Goal: Task Accomplishment & Management: Manage account settings

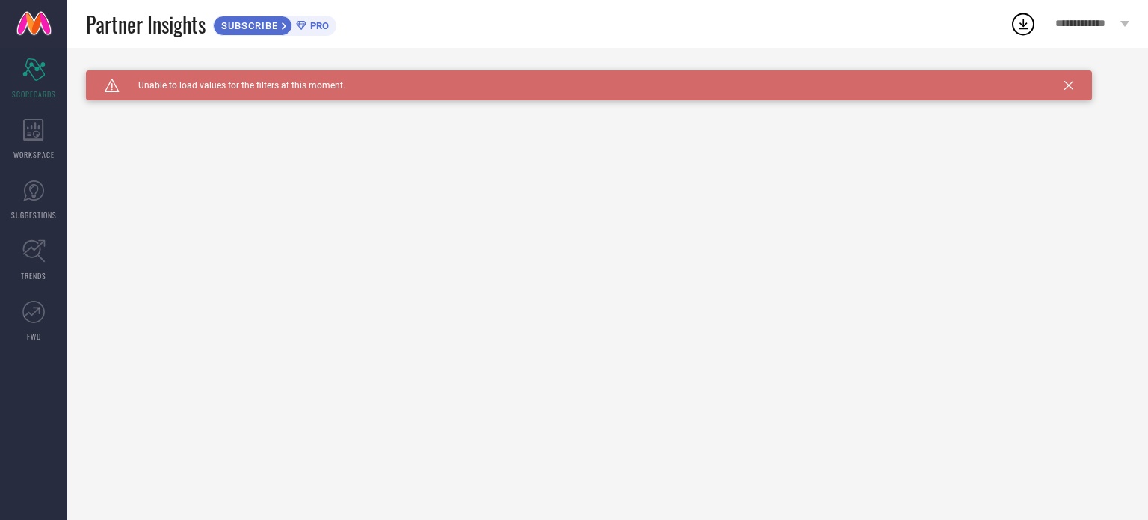
click at [1068, 86] on icon at bounding box center [1069, 85] width 9 height 9
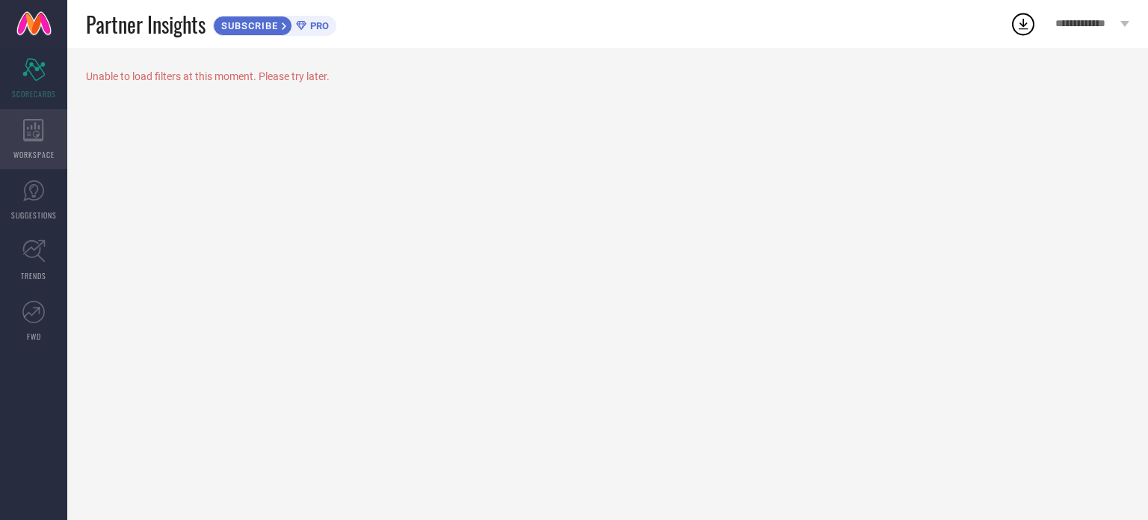
click at [28, 138] on icon at bounding box center [33, 130] width 21 height 22
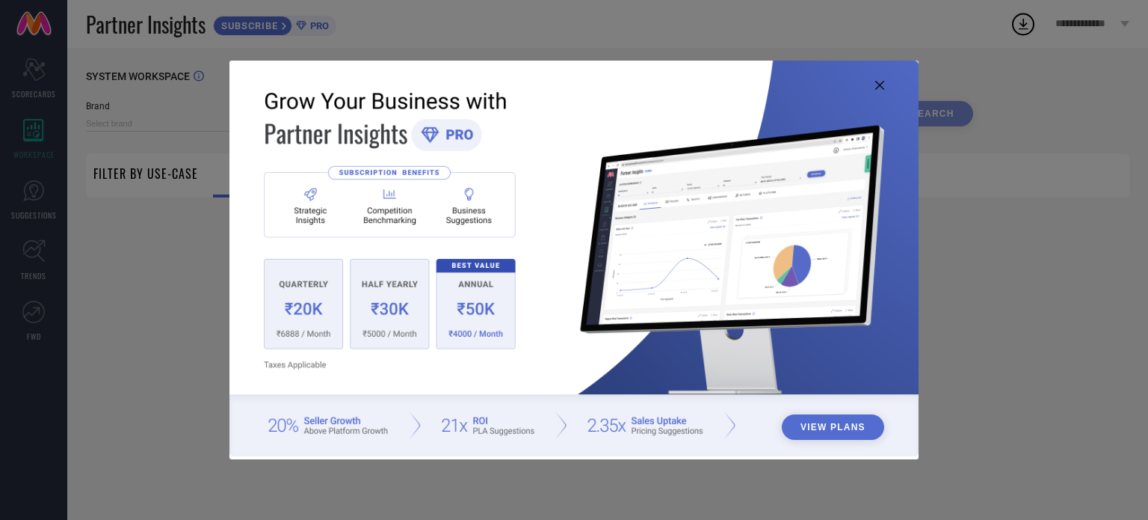
type input "1 STOP FASHION"
type input "All"
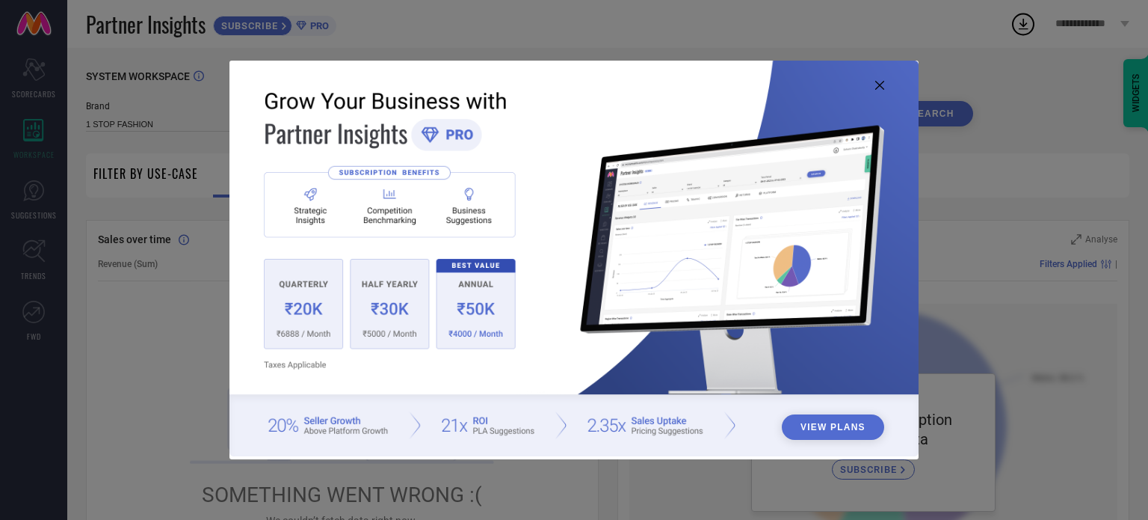
click at [882, 85] on icon at bounding box center [879, 85] width 9 height 9
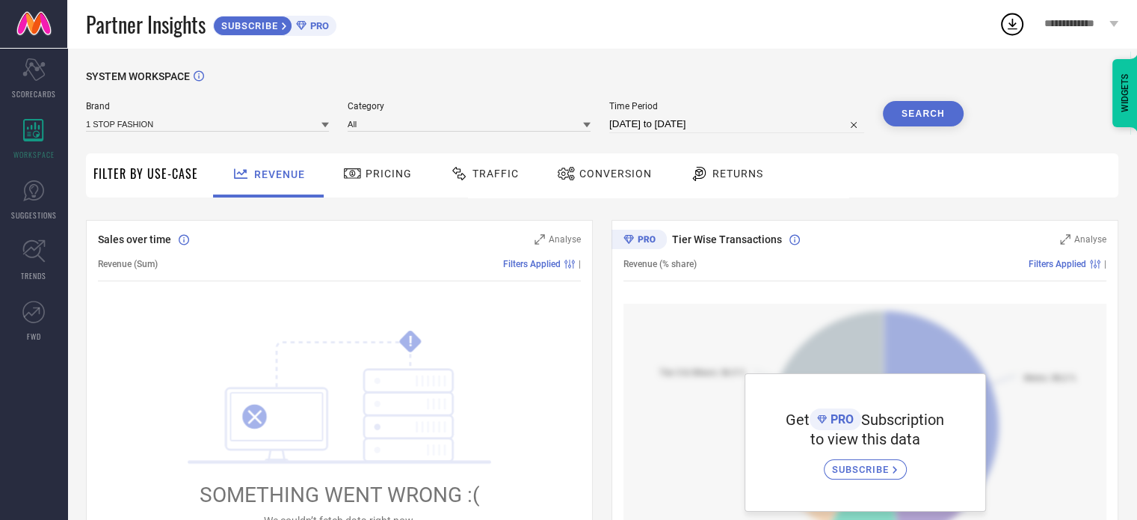
click at [375, 157] on div "Pricing" at bounding box center [377, 175] width 106 height 44
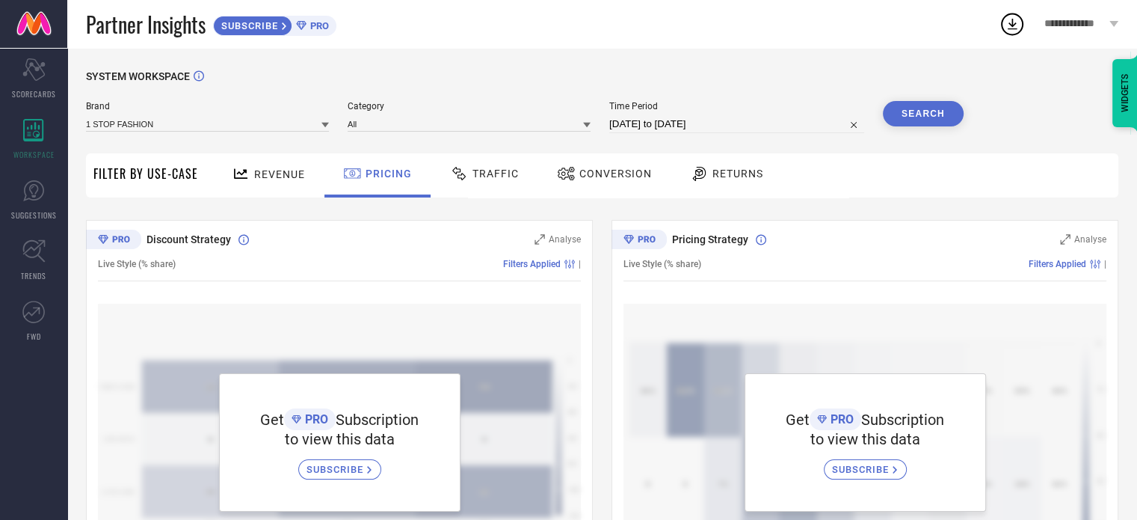
click at [478, 185] on div "Traffic" at bounding box center [484, 173] width 76 height 25
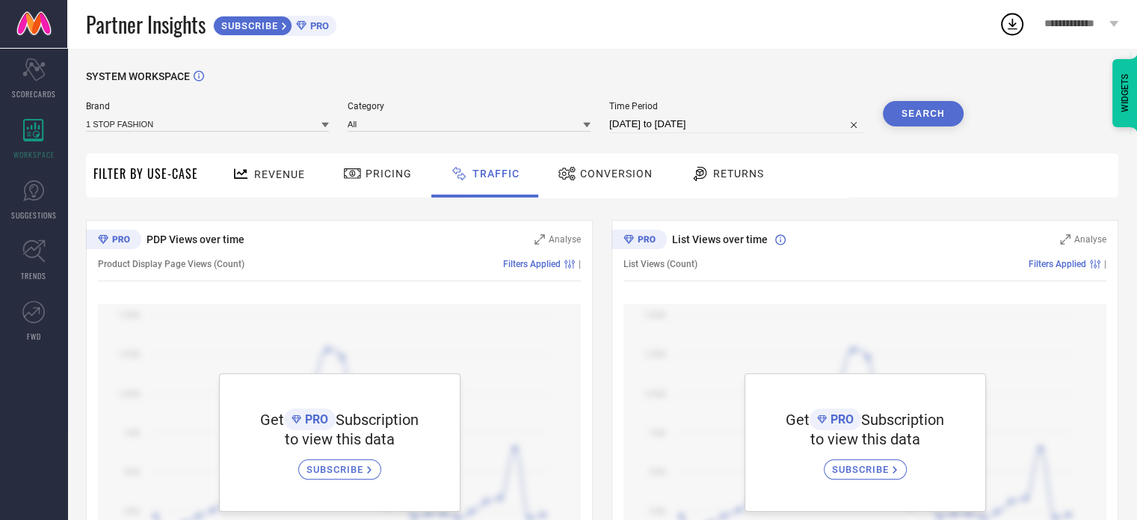
click at [902, 207] on div "SYSTEM WORKSPACE Brand 1 STOP FASHION Category All Time Period 06-08-2025 to 05…" at bounding box center [602, 331] width 1032 height 523
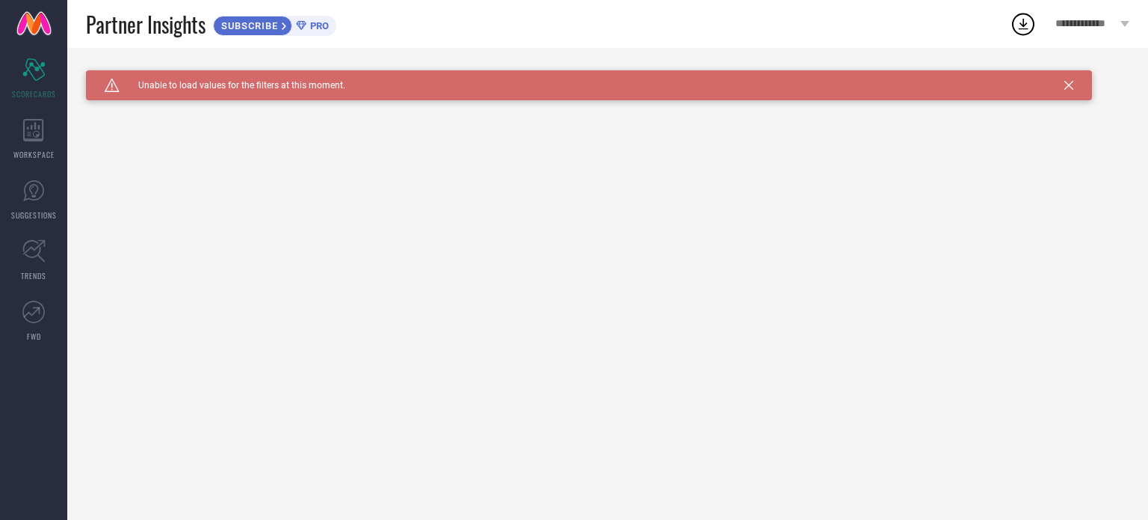
click at [256, 32] on div "SUBSCRIBE" at bounding box center [252, 26] width 79 height 20
click at [1065, 86] on icon at bounding box center [1069, 85] width 9 height 9
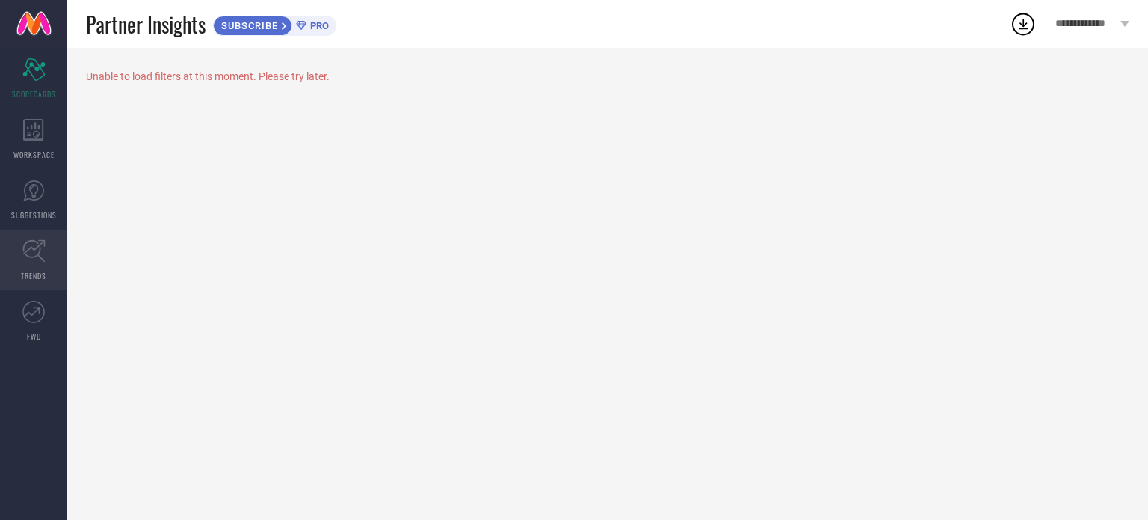
click at [37, 271] on span "TRENDS" at bounding box center [33, 275] width 25 height 11
click at [45, 208] on link "SUGGESTIONS" at bounding box center [33, 200] width 67 height 60
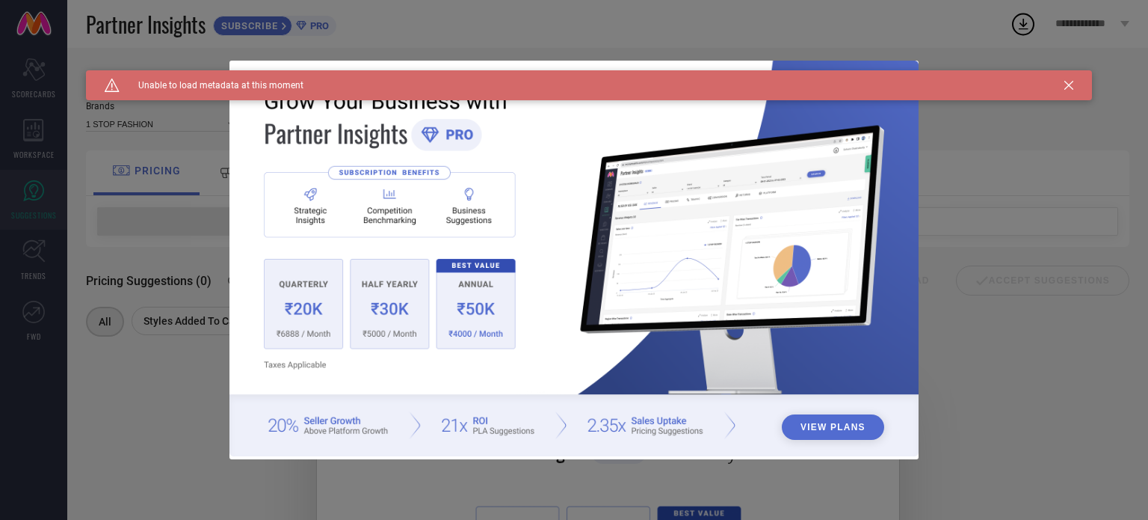
drag, startPoint x: 1074, startPoint y: 84, endPoint x: 1074, endPoint y: 95, distance: 11.2
click at [1074, 84] on div "Caution Created with Sketch. Unable to load metadata at this moment" at bounding box center [589, 85] width 1006 height 30
click at [1071, 89] on icon at bounding box center [1069, 85] width 9 height 9
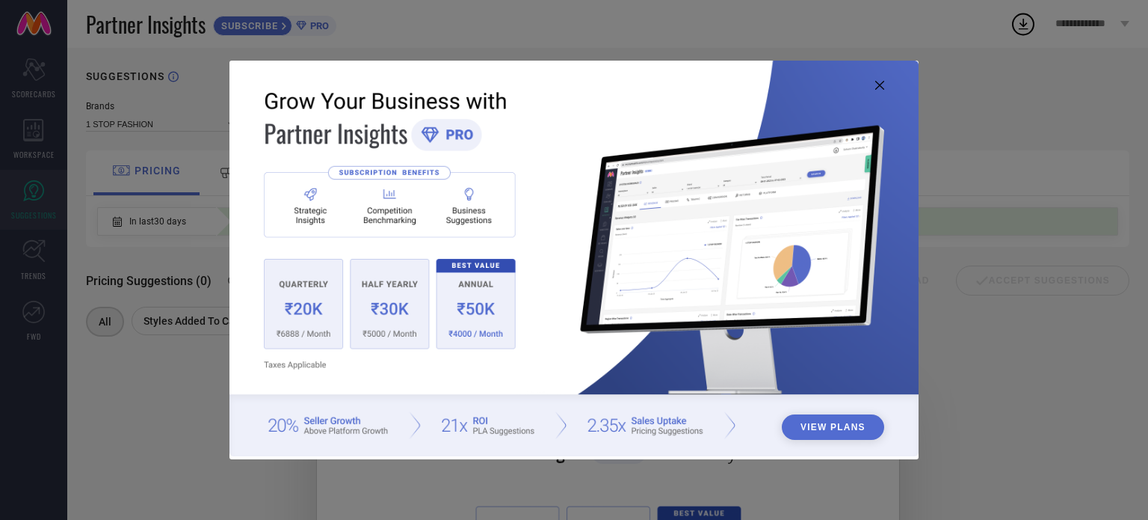
click at [884, 84] on icon at bounding box center [879, 85] width 9 height 9
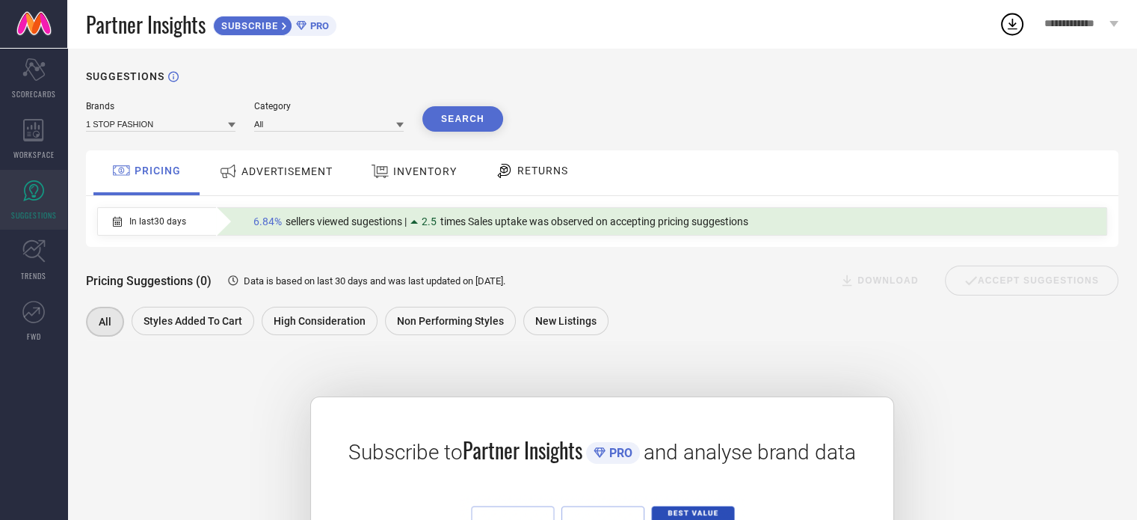
click at [938, 37] on div "Partner Insights SUBSCRIBE PRO" at bounding box center [542, 24] width 913 height 48
click at [443, 170] on span "INVENTORY" at bounding box center [425, 171] width 64 height 12
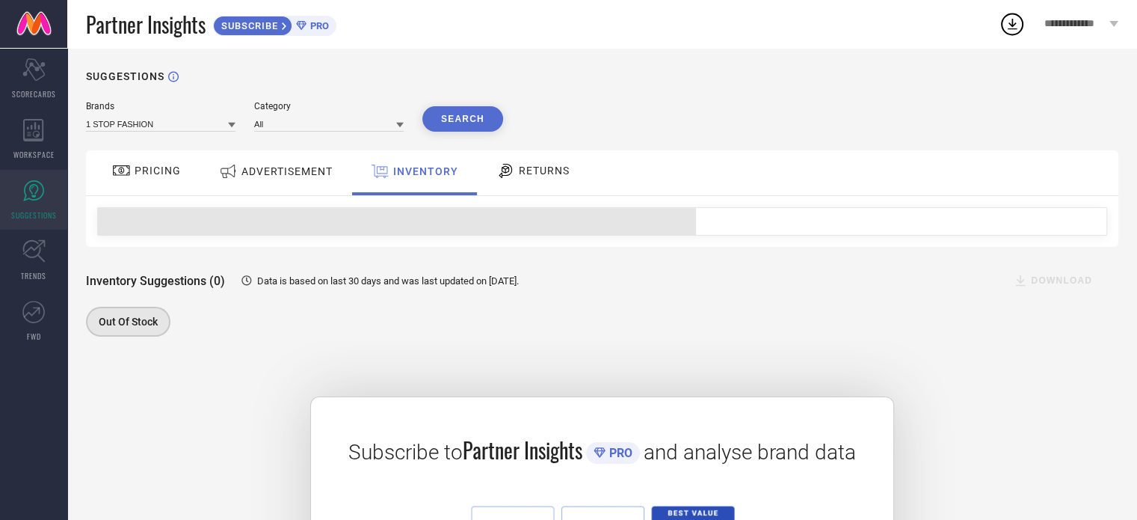
drag, startPoint x: 721, startPoint y: 105, endPoint x: 717, endPoint y: 114, distance: 10.4
click at [721, 107] on div "Brands 1 STOP FASHION Category All Search" at bounding box center [602, 116] width 1032 height 31
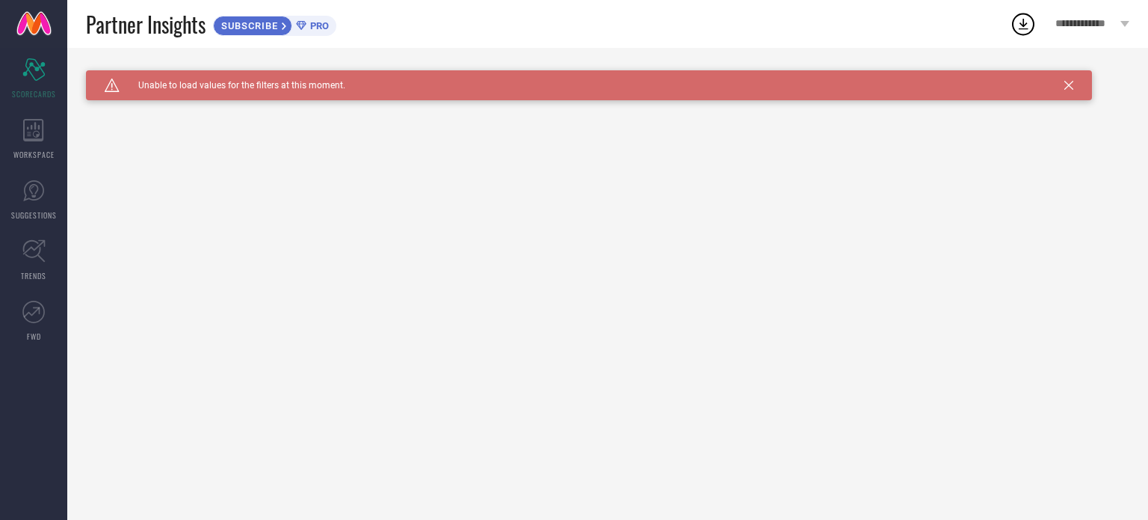
click at [412, 44] on div "Partner Insights SUBSCRIBE PRO" at bounding box center [548, 24] width 924 height 48
click at [1110, 25] on span "**********" at bounding box center [1086, 24] width 61 height 13
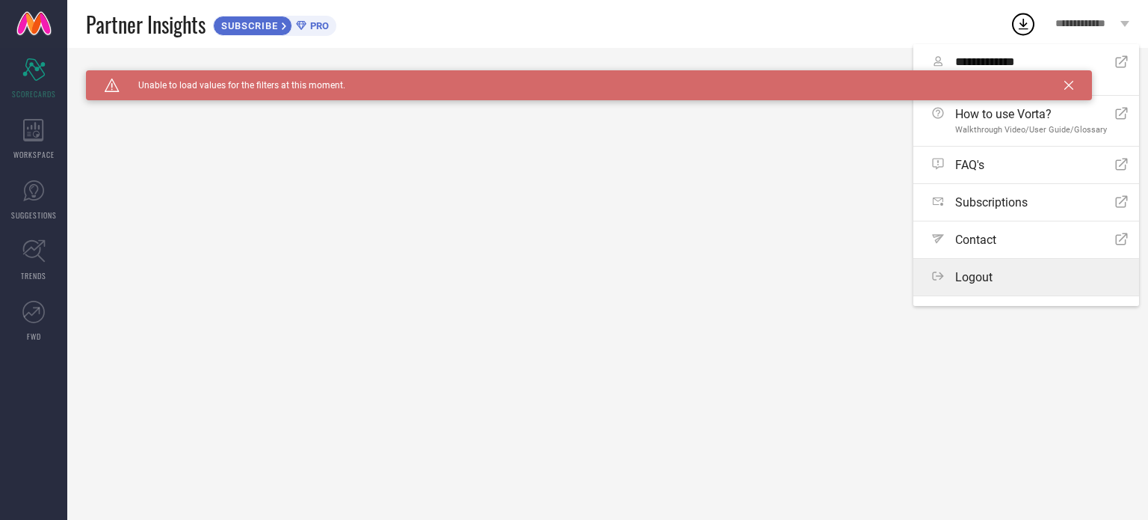
click at [951, 283] on div "Logout" at bounding box center [1030, 277] width 196 height 14
click at [0, 0] on button "Logout" at bounding box center [0, 0] width 0 height 0
